Goal: Find specific page/section: Find specific page/section

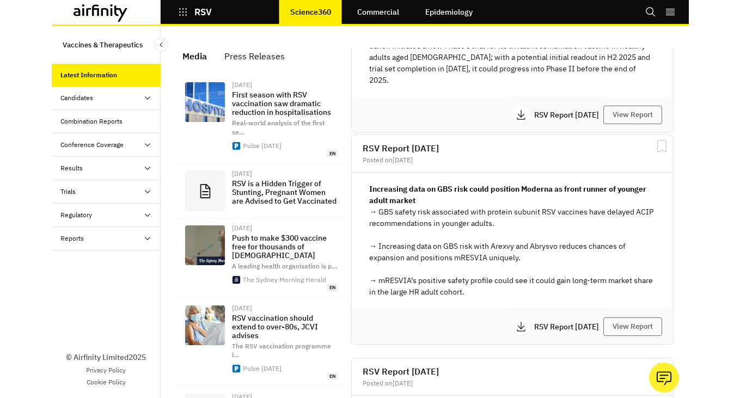
scroll to position [1859, 0]
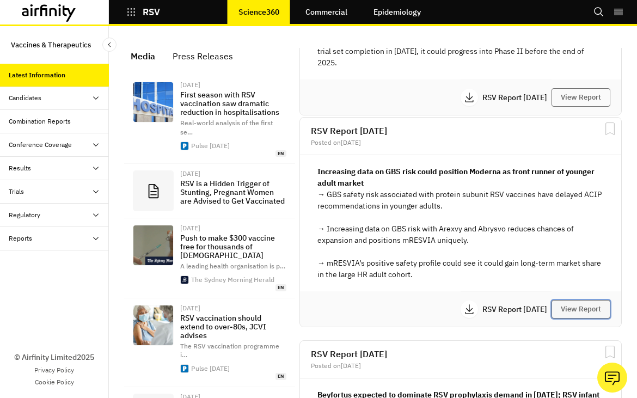
click at [596, 311] on button "View Report" at bounding box center [580, 309] width 59 height 19
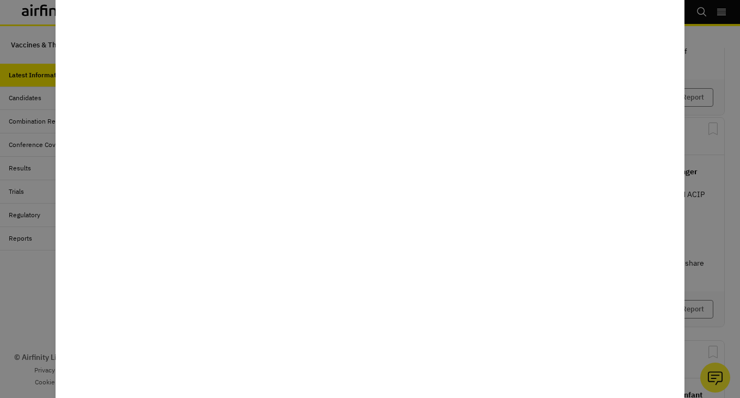
scroll to position [754, 327]
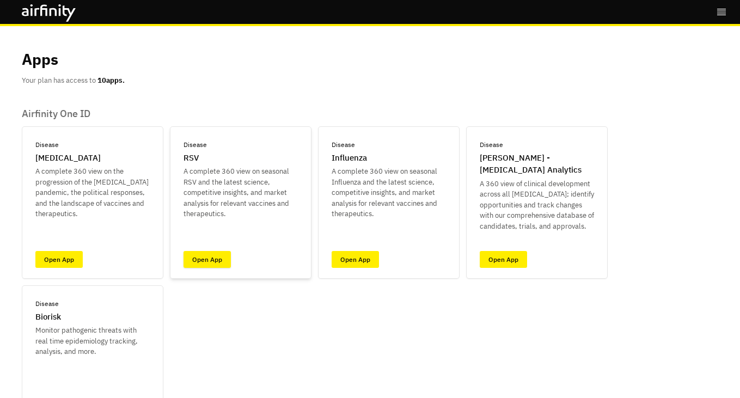
click at [200, 254] on link "Open App" at bounding box center [206, 259] width 47 height 17
